Goal: Task Accomplishment & Management: Manage account settings

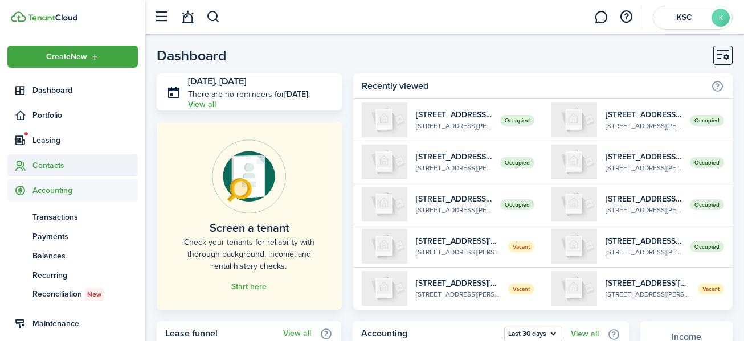
click at [48, 162] on span "Contacts" at bounding box center [84, 166] width 105 height 12
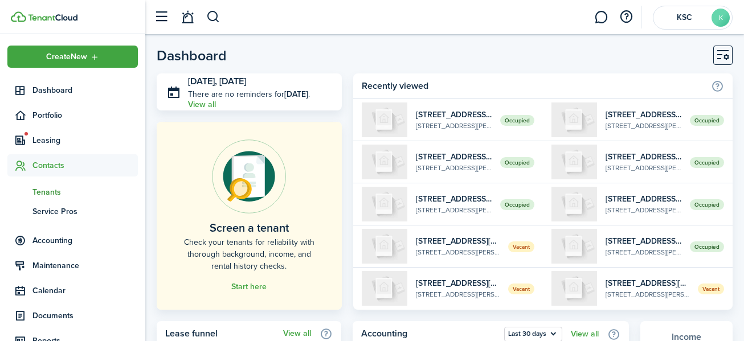
click at [46, 189] on span "Tenants" at bounding box center [84, 192] width 105 height 12
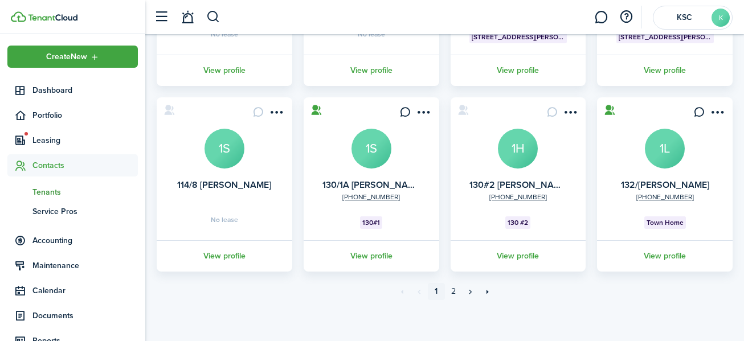
scroll to position [403, 0]
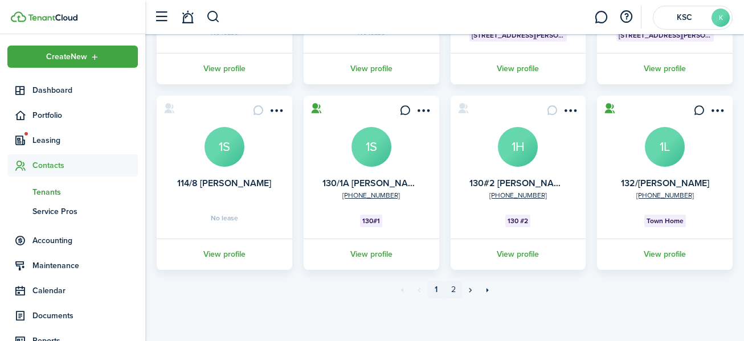
click at [451, 286] on link "2" at bounding box center [453, 289] width 17 height 17
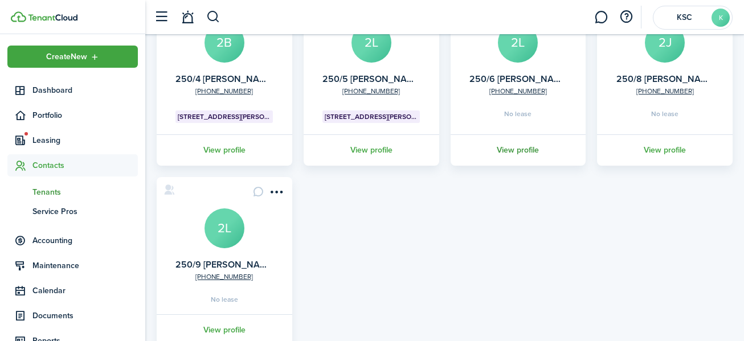
scroll to position [342, 0]
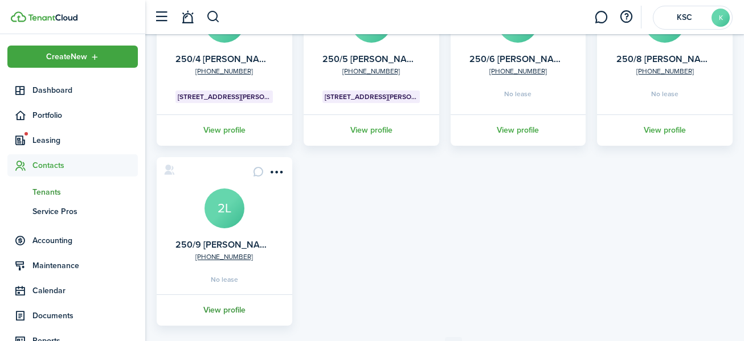
click at [226, 306] on link "View profile" at bounding box center [224, 310] width 139 height 31
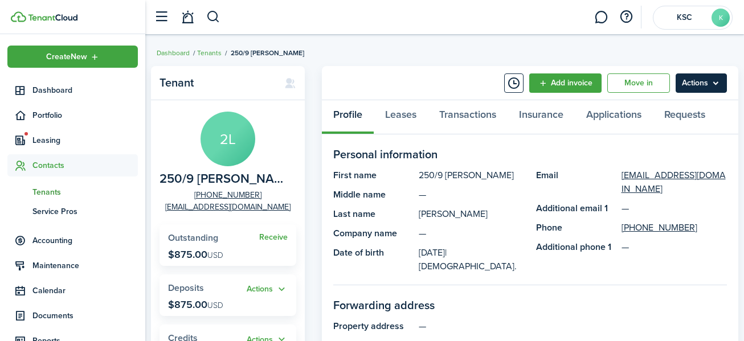
click at [692, 76] on menu-btn "Actions" at bounding box center [701, 82] width 51 height 19
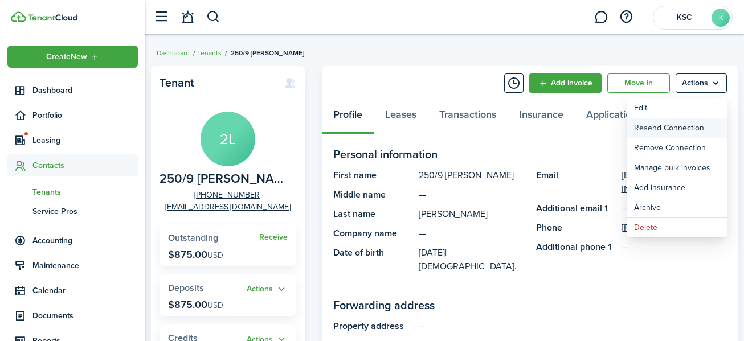
click at [688, 124] on button "Resend Connection" at bounding box center [677, 127] width 100 height 19
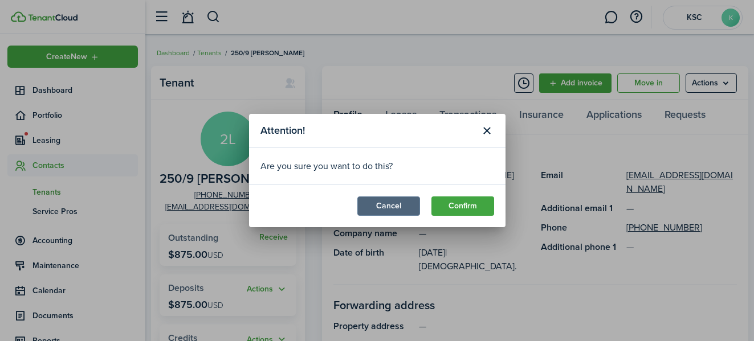
click at [383, 203] on button "Cancel" at bounding box center [388, 206] width 63 height 19
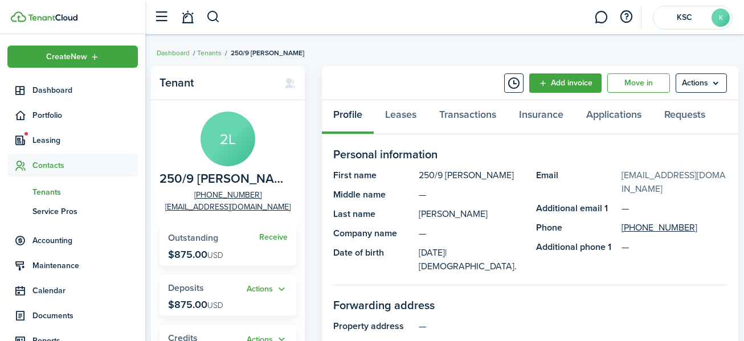
click at [655, 172] on link "[EMAIL_ADDRESS][DOMAIN_NAME]" at bounding box center [675, 182] width 106 height 27
click at [692, 73] on menu-btn "Actions" at bounding box center [701, 82] width 51 height 19
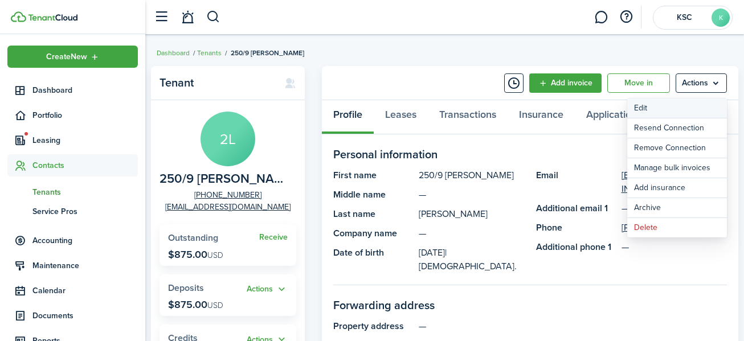
click at [645, 104] on link "Edit" at bounding box center [677, 108] width 100 height 19
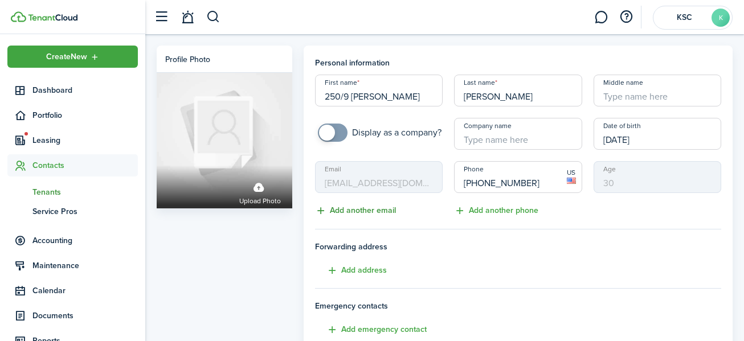
click at [352, 209] on button "Add another email" at bounding box center [355, 211] width 81 height 13
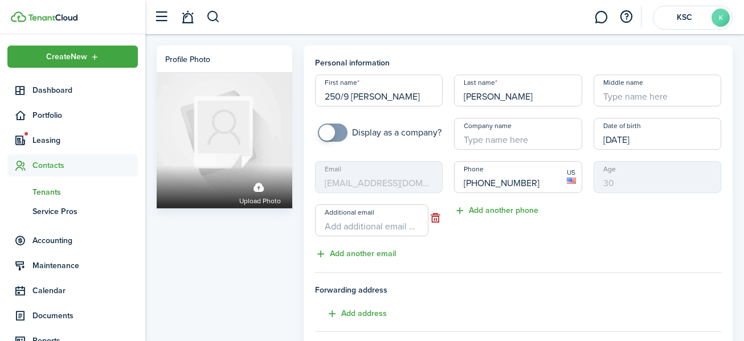
click at [329, 232] on input "Additional email" at bounding box center [372, 221] width 114 height 32
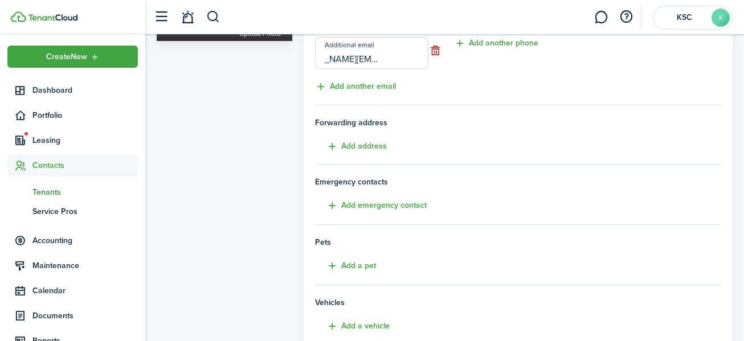
scroll to position [326, 0]
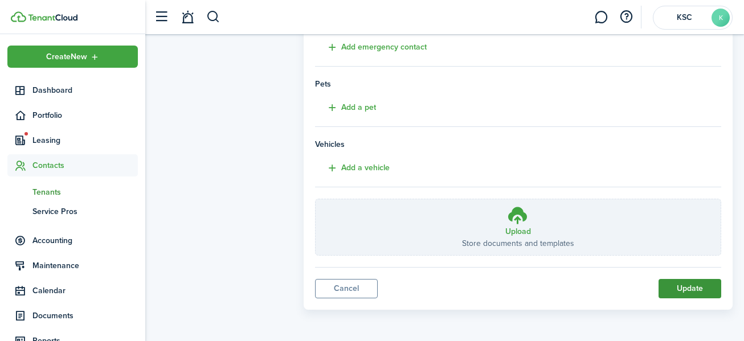
type input "[PERSON_NAME][EMAIL_ADDRESS][DOMAIN_NAME]"
click at [689, 283] on button "Update" at bounding box center [690, 288] width 63 height 19
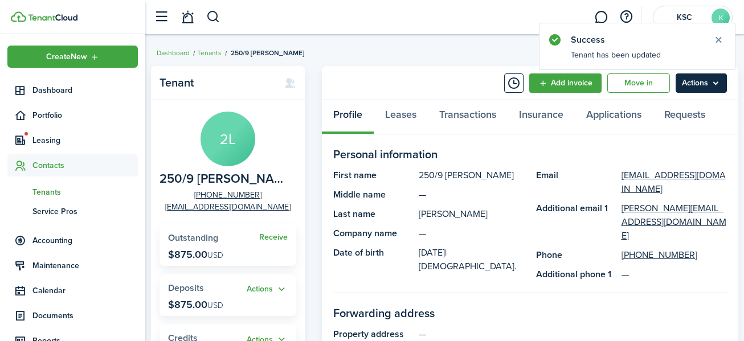
click at [694, 79] on menu-btn "Actions" at bounding box center [701, 82] width 51 height 19
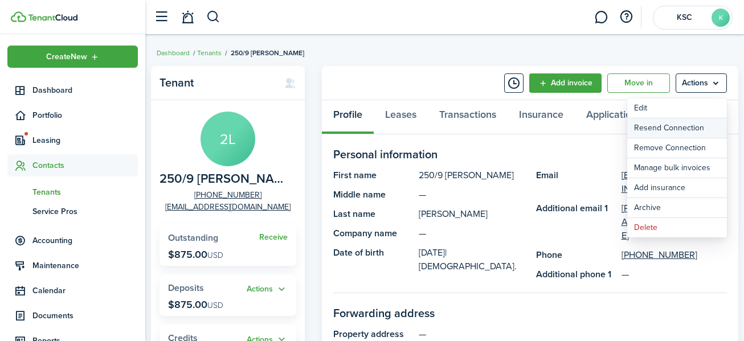
click at [679, 125] on button "Resend Connection" at bounding box center [677, 127] width 100 height 19
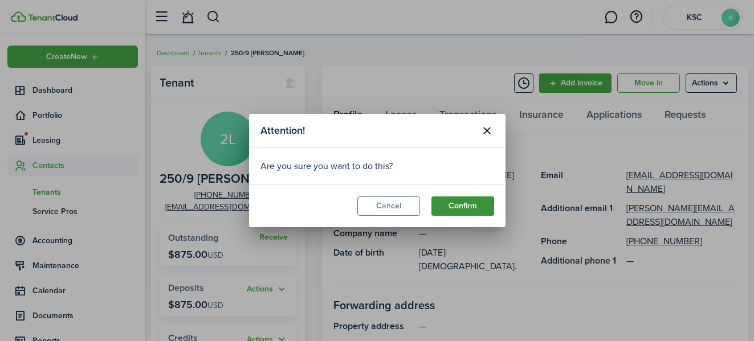
click at [461, 204] on button "Confirm" at bounding box center [462, 206] width 63 height 19
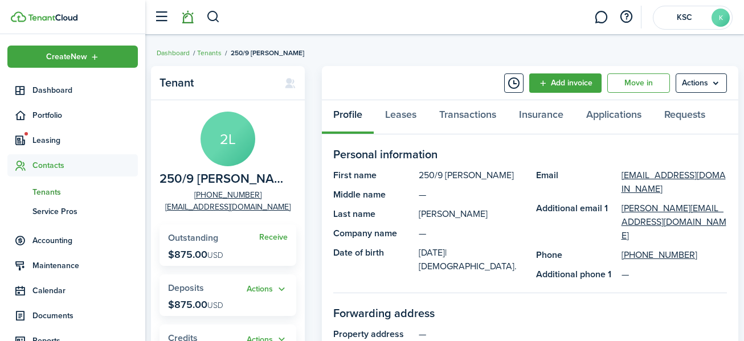
click at [185, 14] on link at bounding box center [188, 17] width 22 height 29
